Goal: Information Seeking & Learning: Learn about a topic

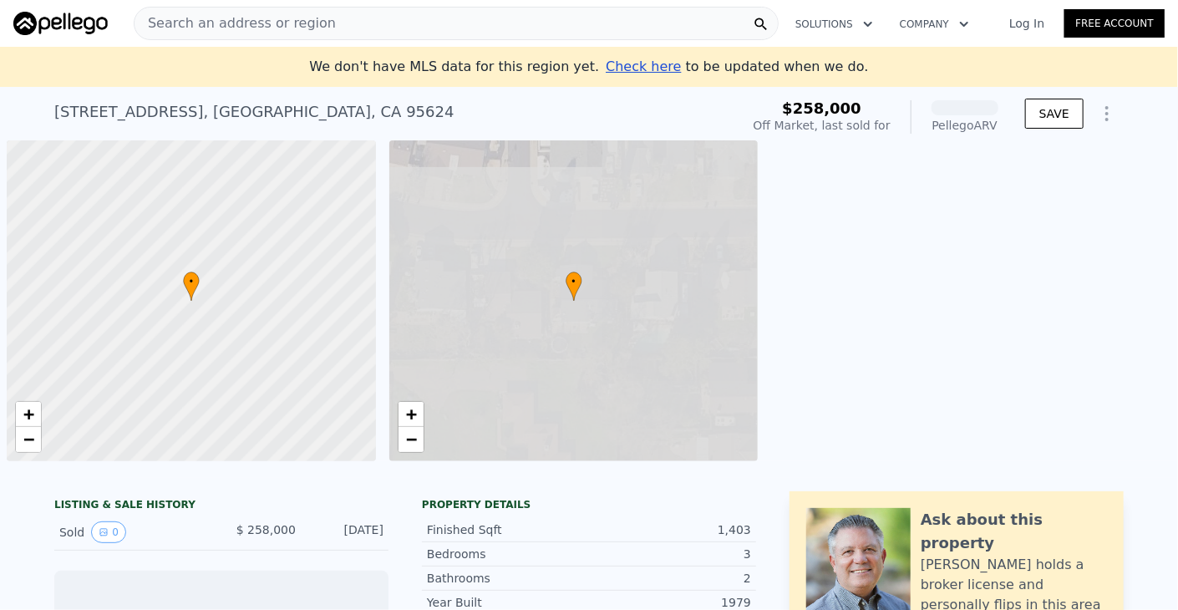
scroll to position [0, 7]
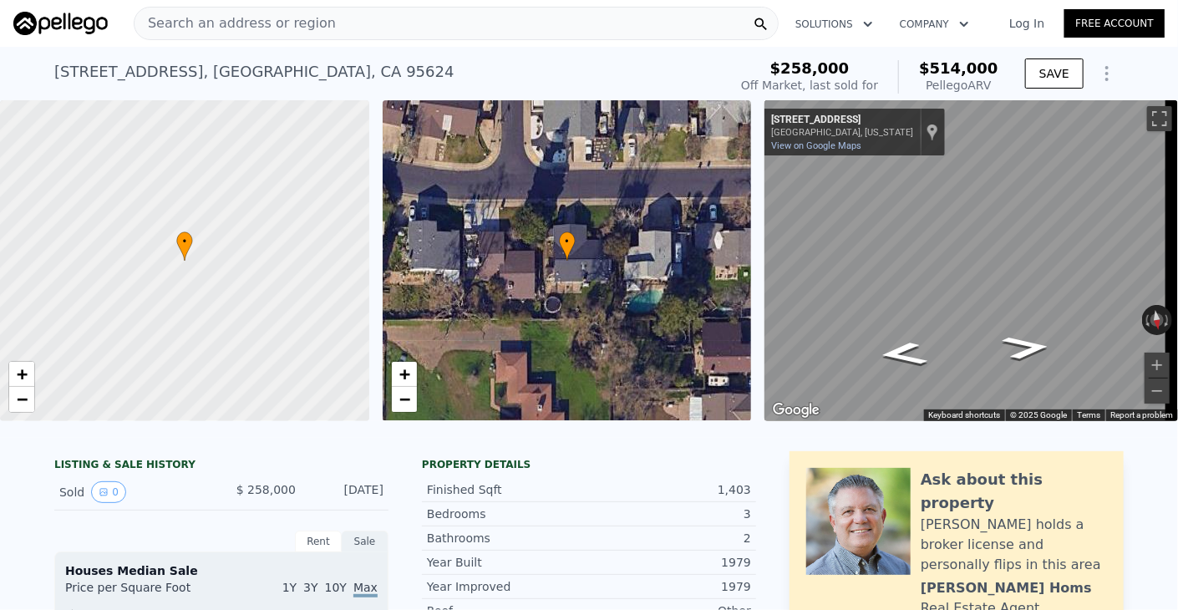
click at [386, 19] on div "Search an address or region" at bounding box center [456, 23] width 645 height 33
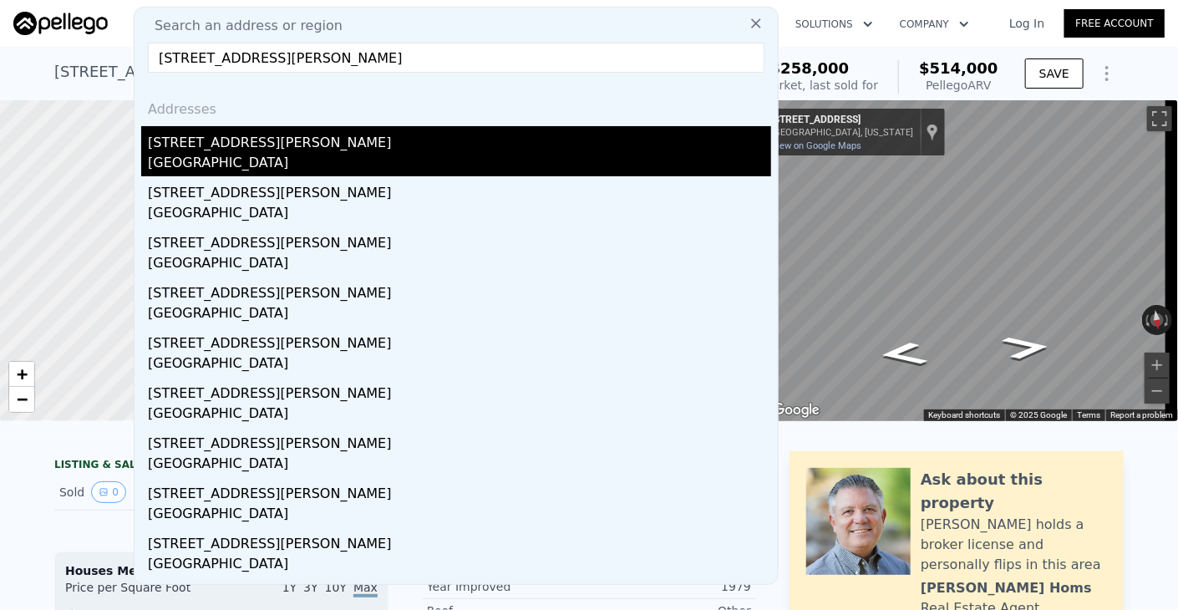
type input "[STREET_ADDRESS][PERSON_NAME]"
click at [224, 155] on div "[GEOGRAPHIC_DATA]" at bounding box center [459, 164] width 623 height 23
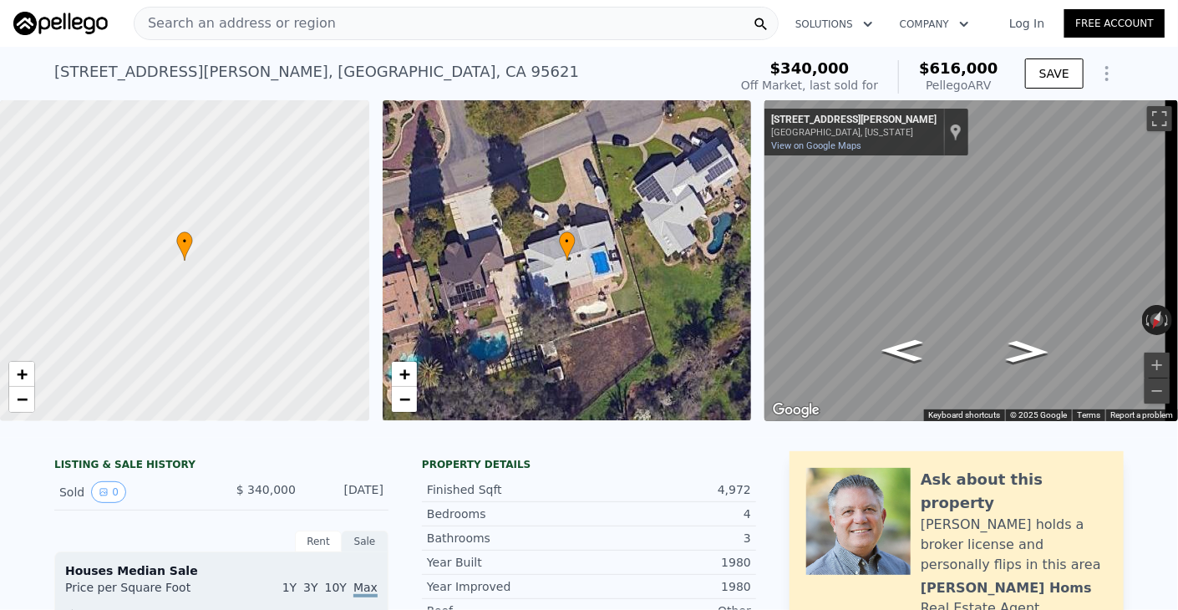
click at [642, 21] on div "Search an address or region" at bounding box center [456, 23] width 645 height 33
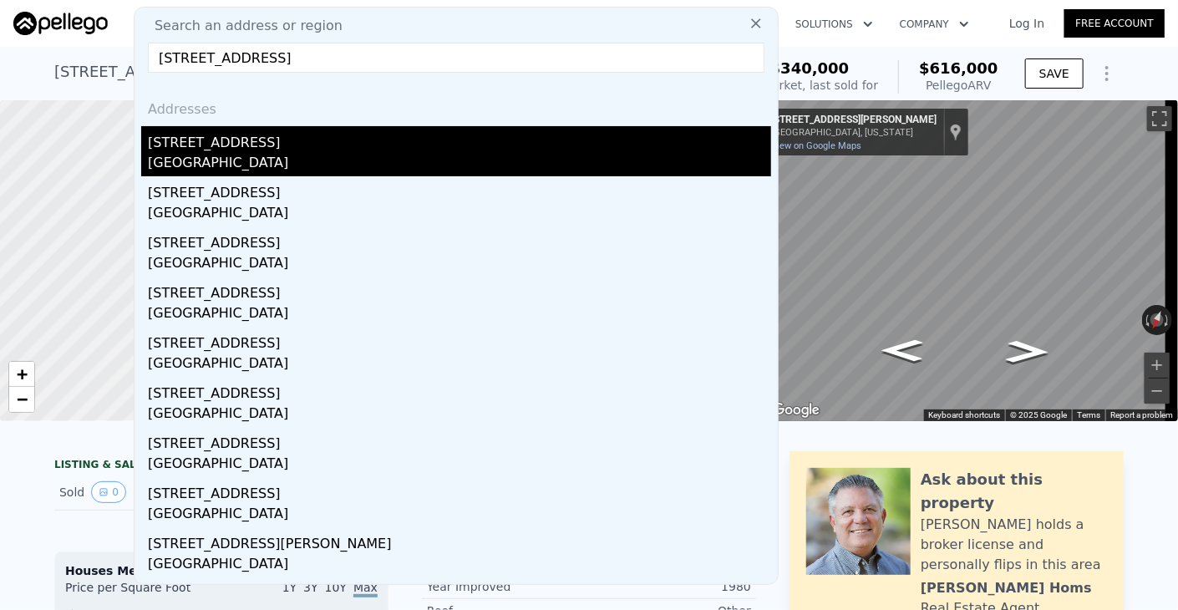
type input "[STREET_ADDRESS]"
click at [399, 155] on div "[GEOGRAPHIC_DATA]" at bounding box center [459, 164] width 623 height 23
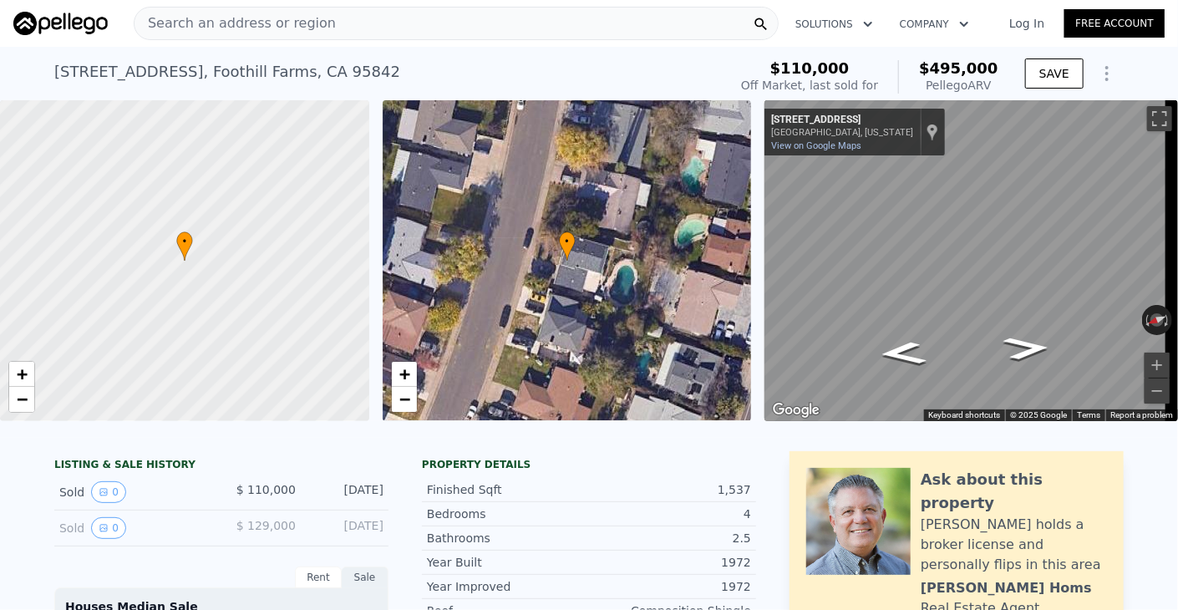
click at [576, 21] on div "Search an address or region" at bounding box center [456, 23] width 645 height 33
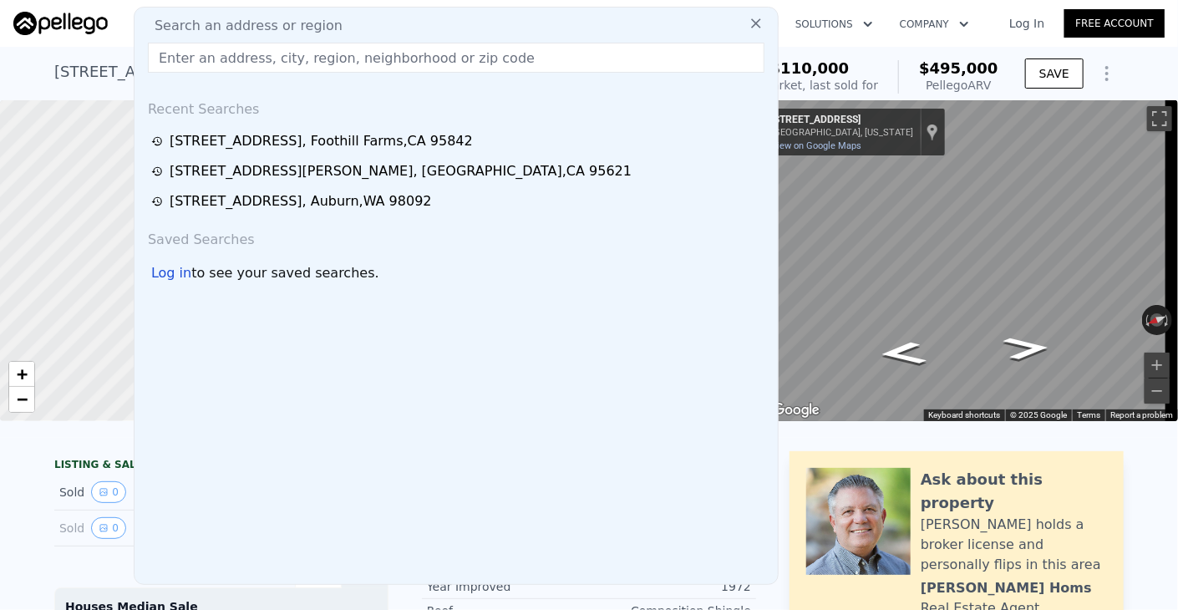
click at [543, 54] on input "text" at bounding box center [456, 58] width 616 height 30
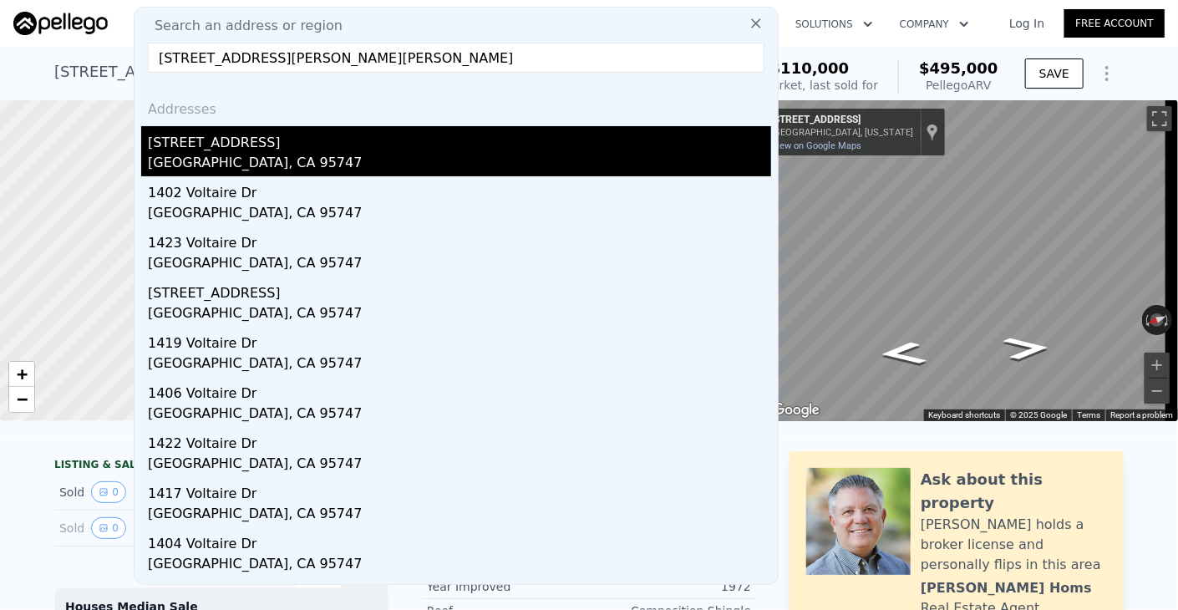
type input "[STREET_ADDRESS][PERSON_NAME][PERSON_NAME]"
click at [200, 147] on div "[STREET_ADDRESS]" at bounding box center [459, 139] width 623 height 27
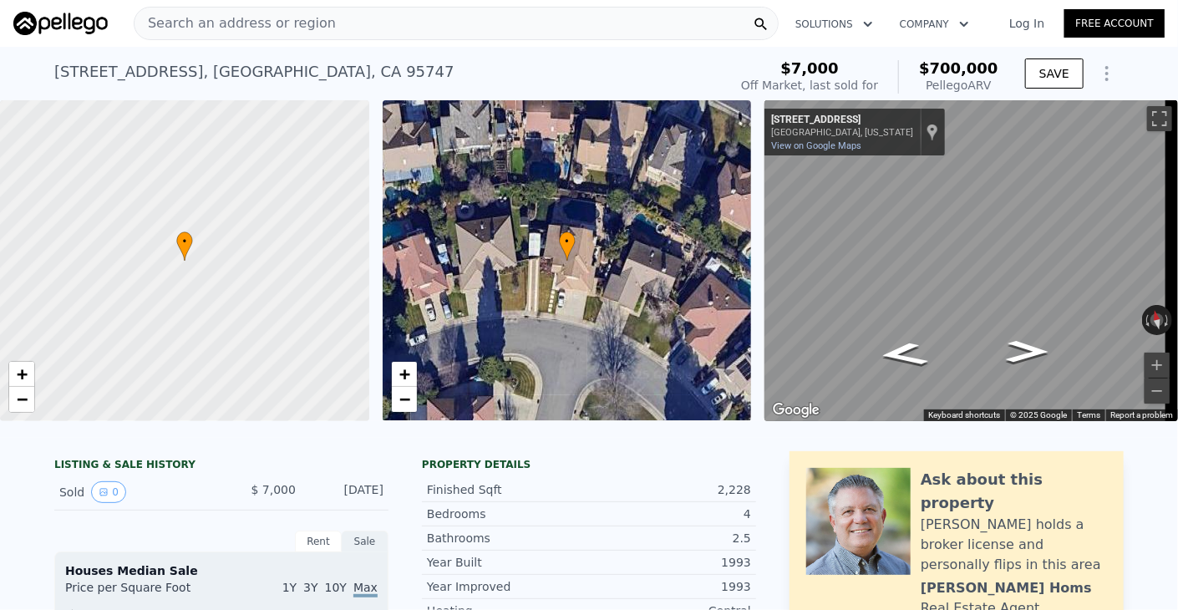
click at [715, 28] on div "Search an address or region" at bounding box center [456, 23] width 645 height 33
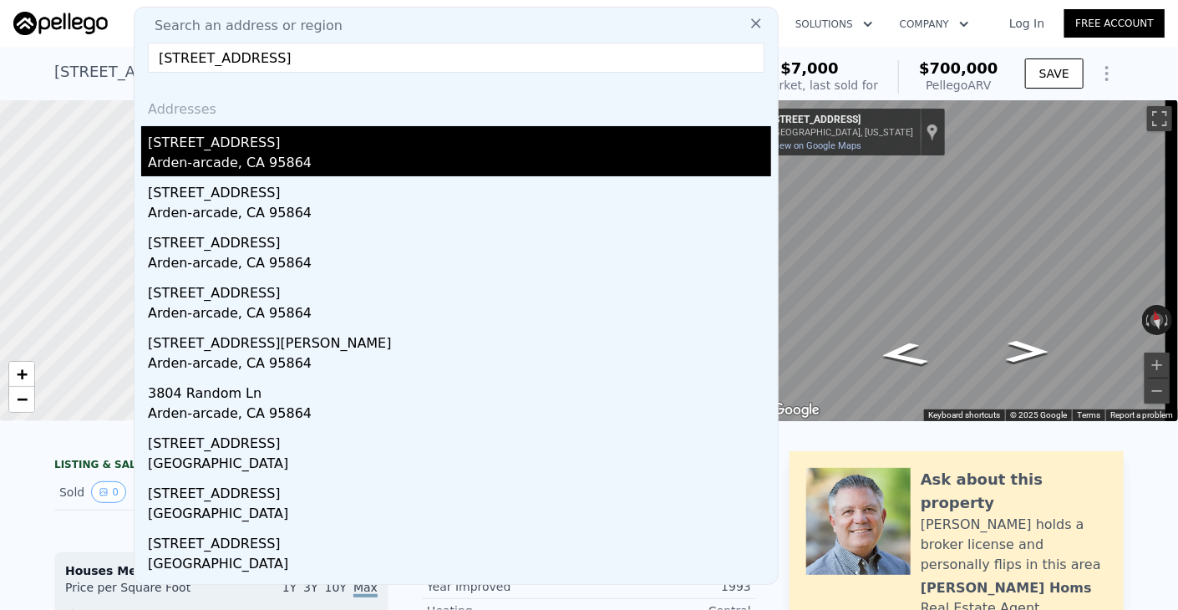
type input "[STREET_ADDRESS]"
click at [388, 164] on div "Arden-arcade, CA 95864" at bounding box center [459, 164] width 623 height 23
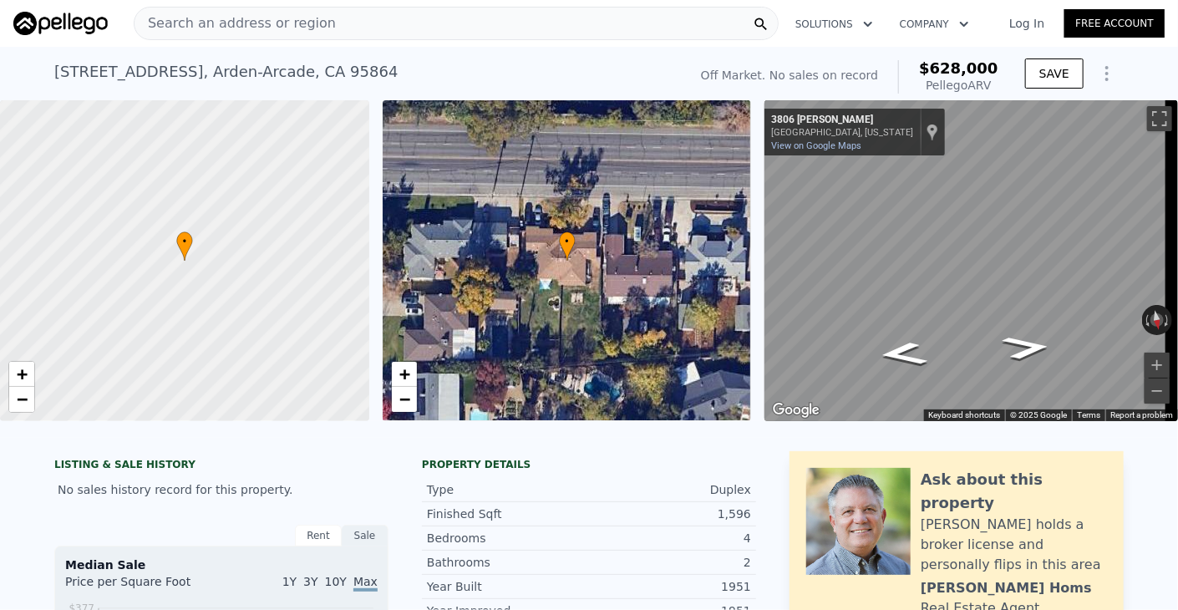
click at [364, 34] on div "Search an address or region" at bounding box center [456, 23] width 645 height 33
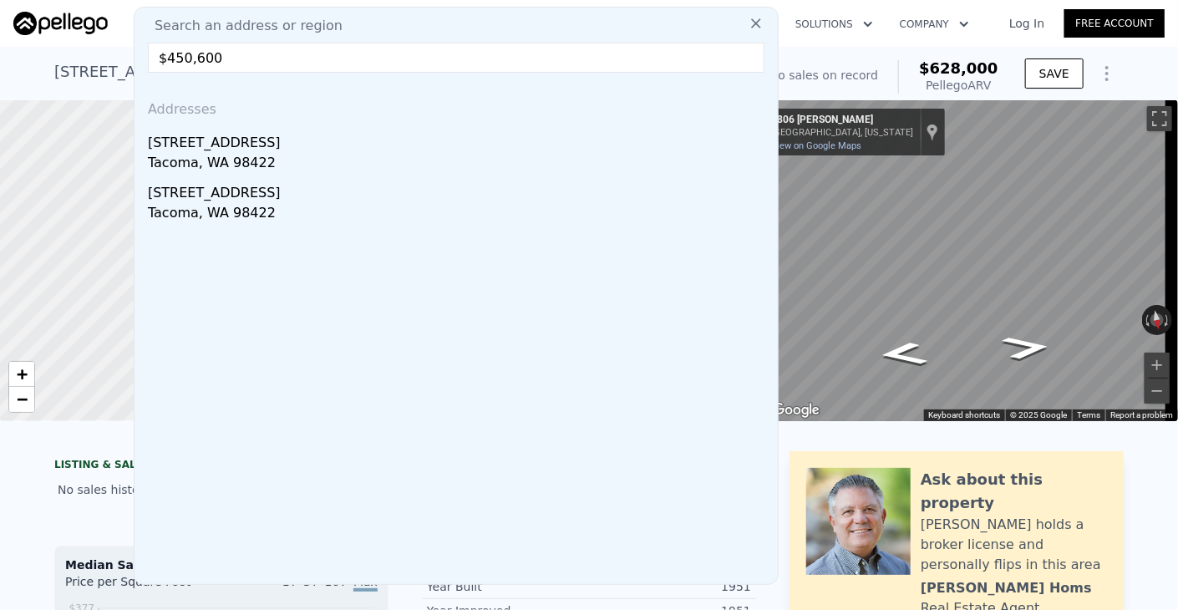
drag, startPoint x: 566, startPoint y: 64, endPoint x: 134, endPoint y: 64, distance: 432.7
click at [144, 64] on div "Search an address or region $450,600 Addresses [STREET_ADDRESS] [STREET_ADDRESS]" at bounding box center [456, 296] width 645 height 578
paste input "[STREET_ADDRESS]"
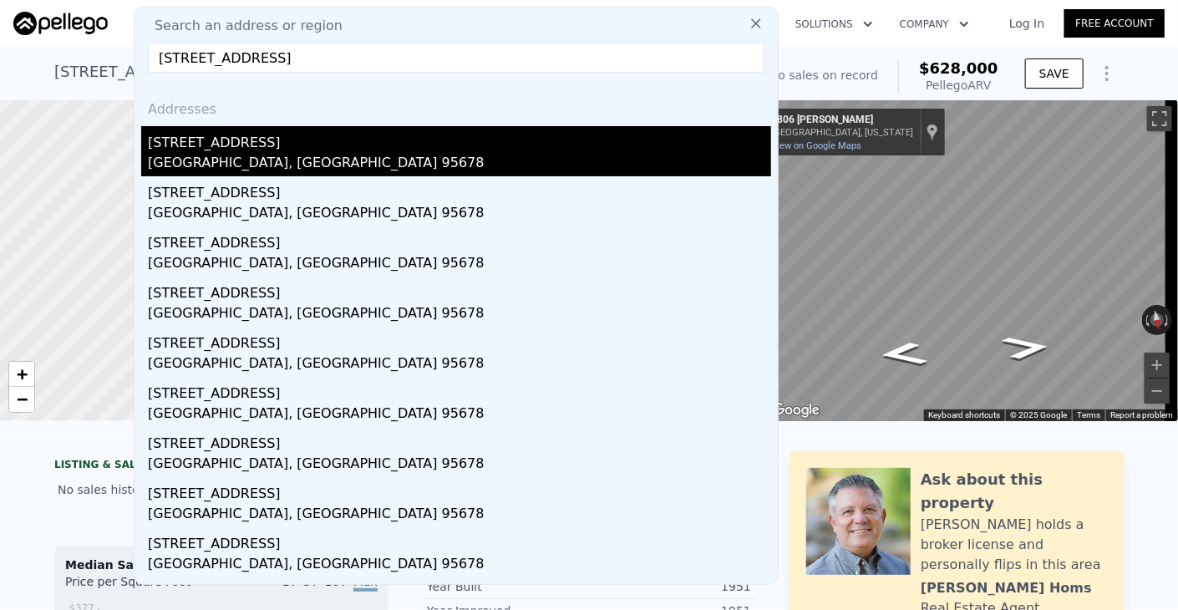
type input "[STREET_ADDRESS]"
click at [204, 161] on div "[GEOGRAPHIC_DATA], [GEOGRAPHIC_DATA] 95678" at bounding box center [459, 164] width 623 height 23
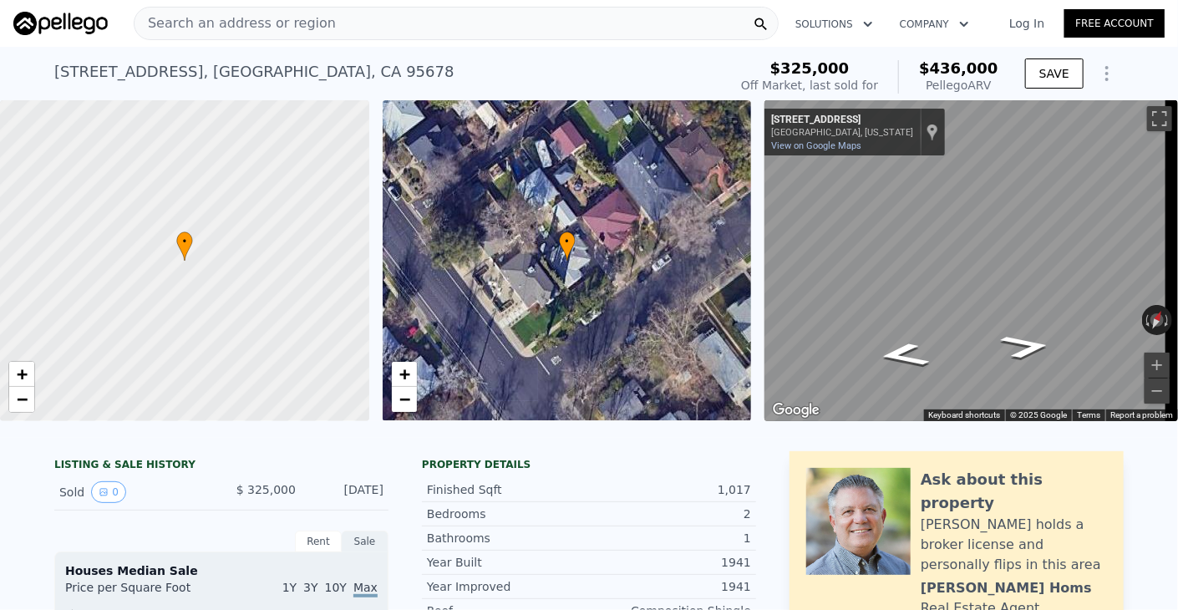
click at [564, 22] on div "Search an address or region" at bounding box center [456, 23] width 645 height 33
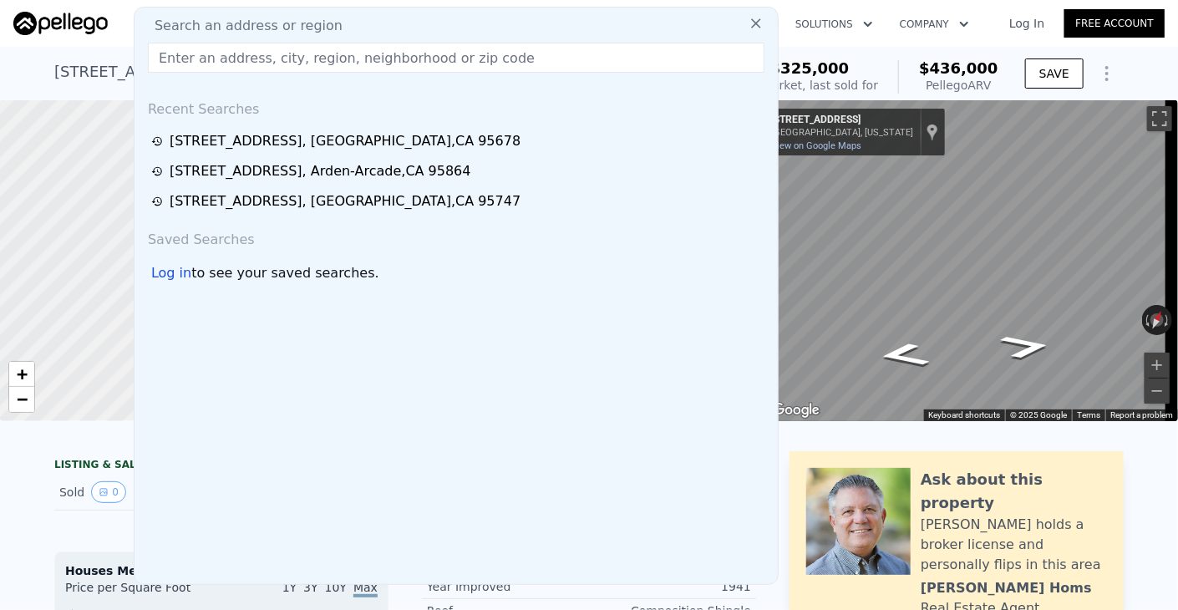
click at [532, 52] on input "text" at bounding box center [456, 58] width 616 height 30
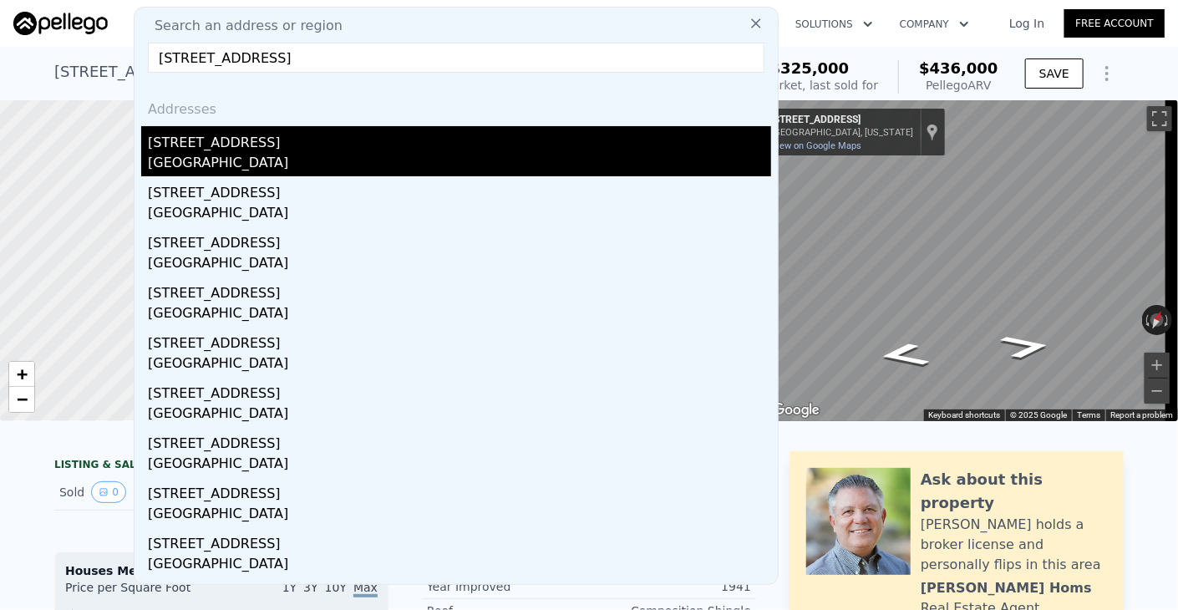
type input "[STREET_ADDRESS]"
click at [276, 164] on div "[GEOGRAPHIC_DATA]" at bounding box center [459, 164] width 623 height 23
click at [276, 164] on div at bounding box center [184, 260] width 443 height 385
